Goal: Task Accomplishment & Management: Manage account settings

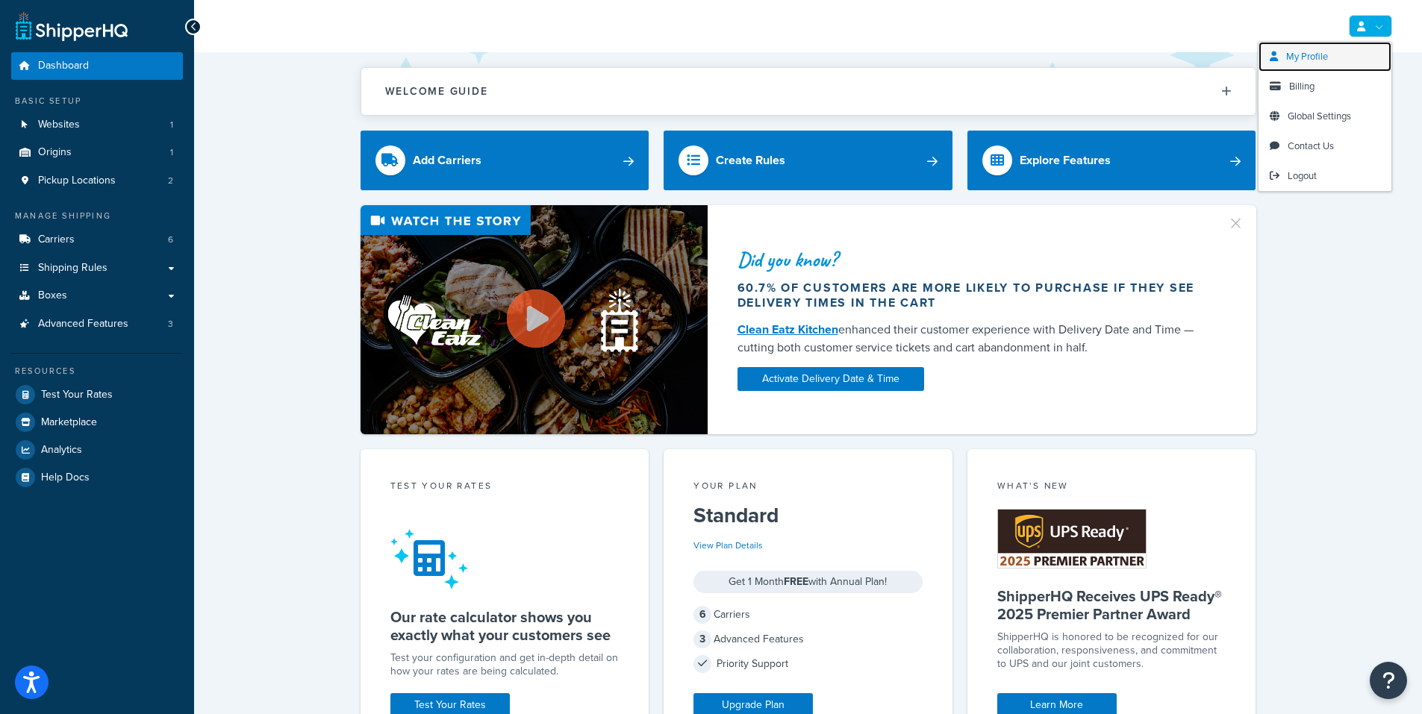
click at [1333, 59] on link "My Profile" at bounding box center [1325, 57] width 133 height 30
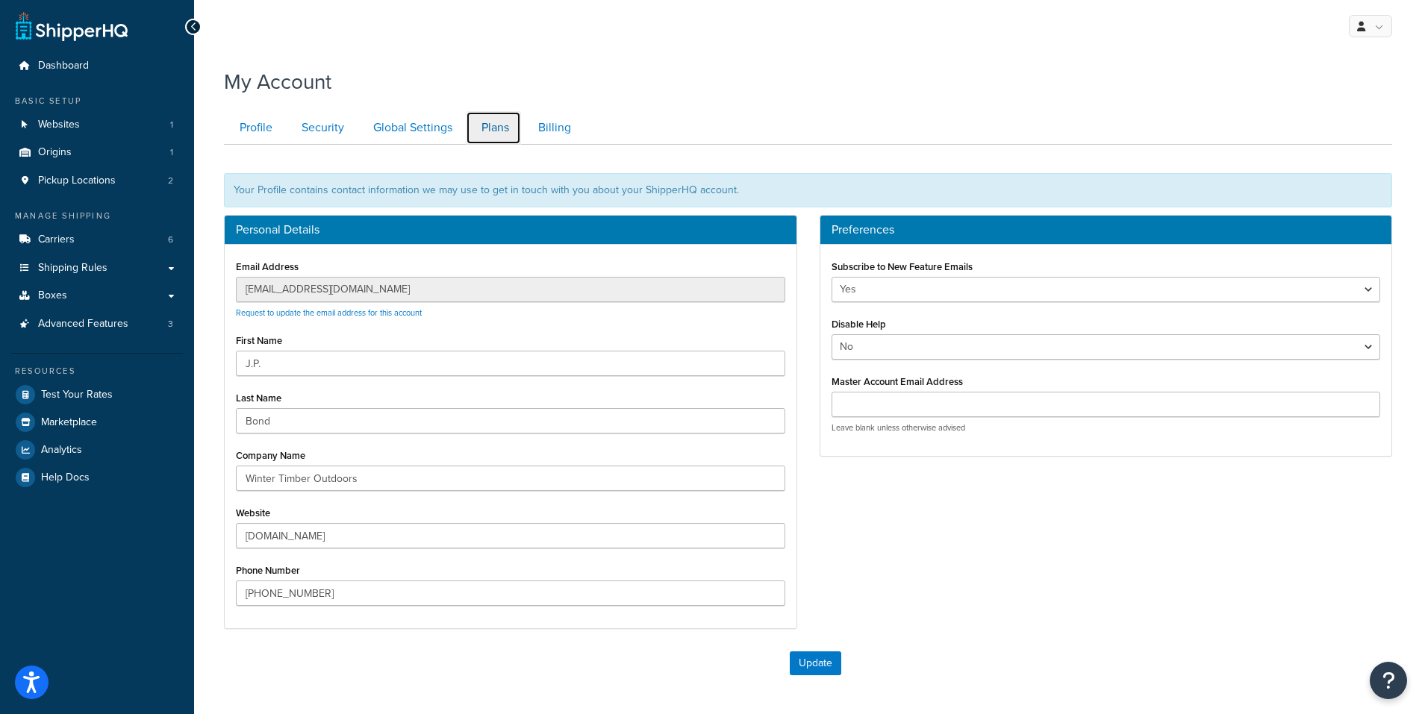
click at [502, 131] on link "Plans" at bounding box center [493, 128] width 55 height 34
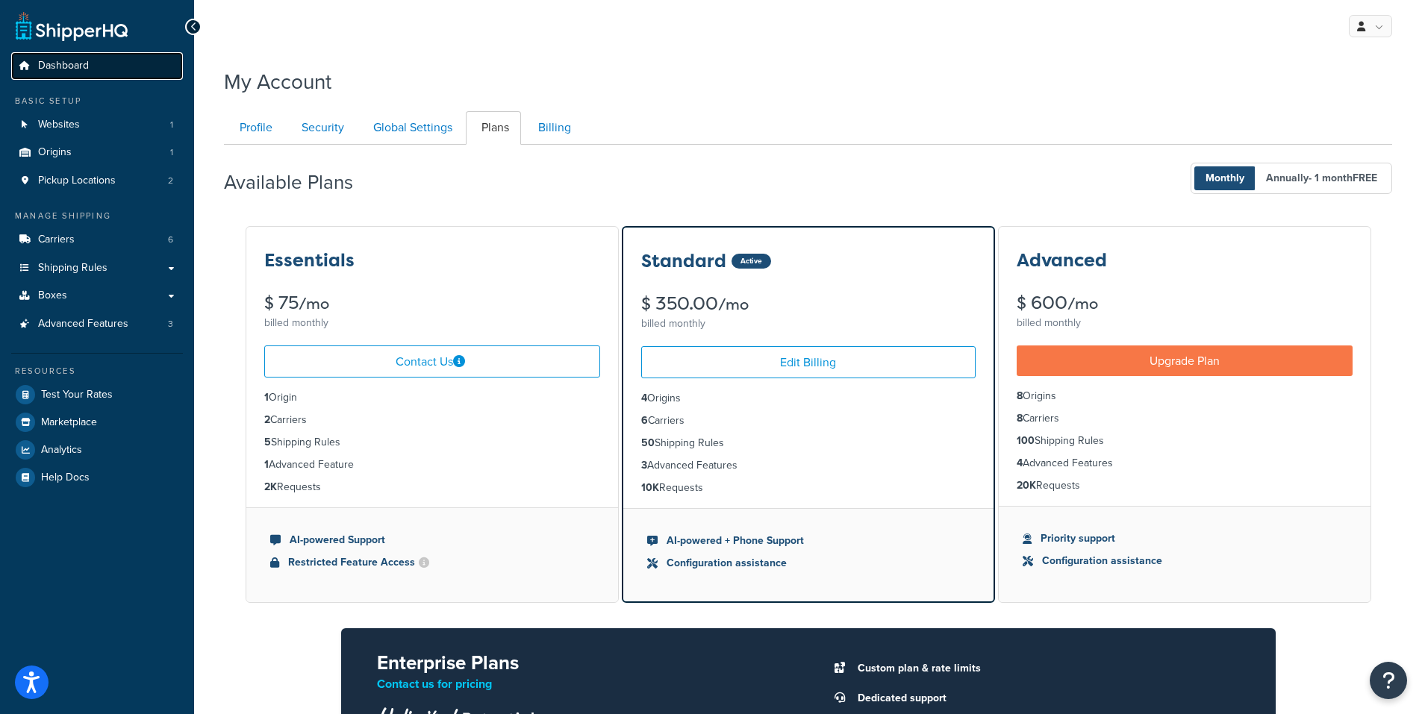
click at [73, 66] on span "Dashboard" at bounding box center [63, 66] width 51 height 13
